Goal: Task Accomplishment & Management: Manage account settings

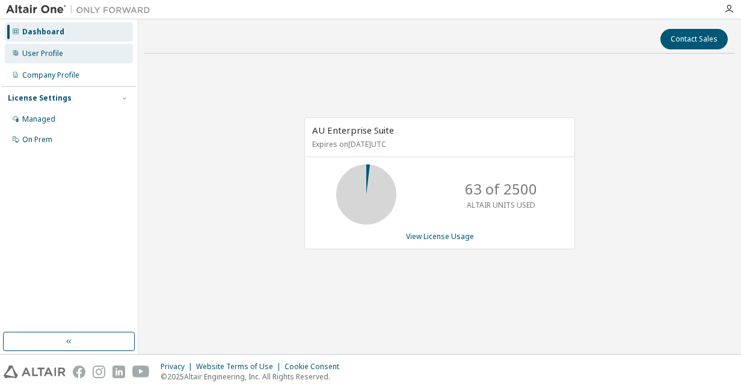
click at [52, 59] on div "User Profile" at bounding box center [69, 53] width 128 height 19
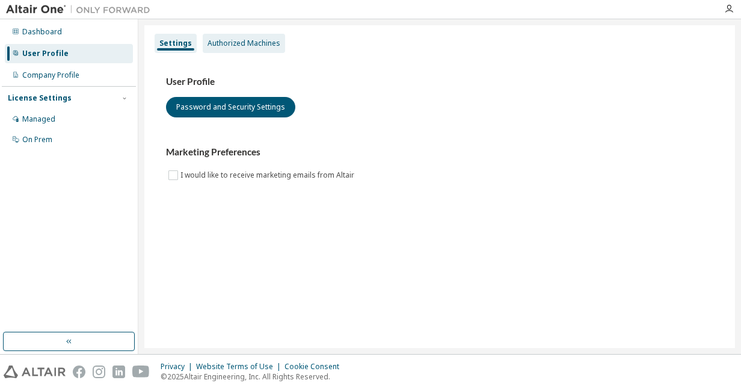
click at [241, 45] on div "Authorized Machines" at bounding box center [244, 44] width 73 height 10
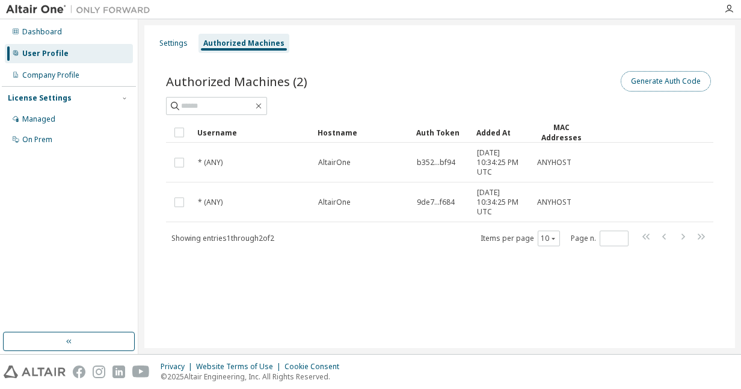
click at [655, 79] on button "Generate Auth Code" at bounding box center [666, 81] width 90 height 20
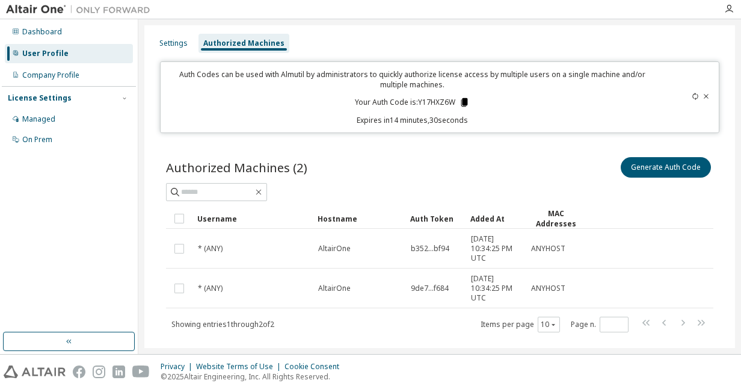
click at [462, 102] on icon at bounding box center [465, 102] width 7 height 8
click at [215, 86] on p "Auth Codes can be used with Almutil by administrators to quickly authorize lice…" at bounding box center [412, 79] width 489 height 20
